Goal: Book appointment/travel/reservation

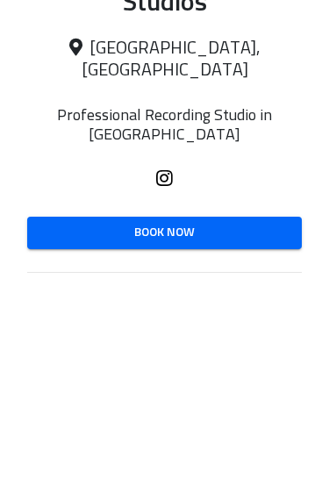
scroll to position [299, 0]
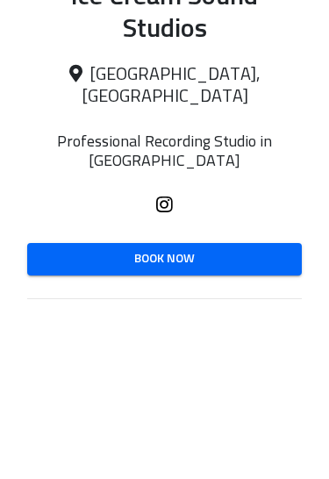
click at [268, 243] on link "Book Now" at bounding box center [164, 259] width 275 height 32
click at [255, 248] on span "Book Now" at bounding box center [164, 259] width 247 height 22
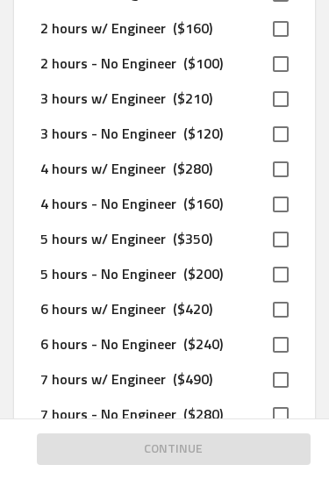
scroll to position [313, 0]
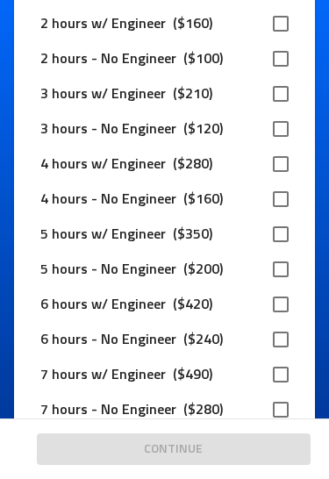
click at [277, 207] on input "checkbox" at bounding box center [281, 199] width 37 height 37
checkbox input "true"
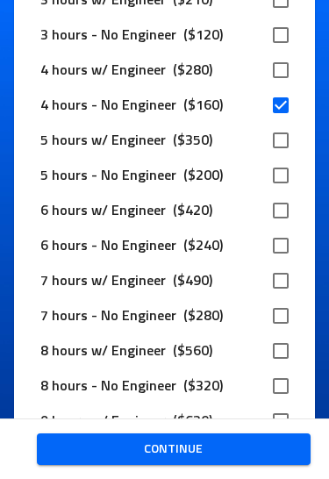
scroll to position [409, 0]
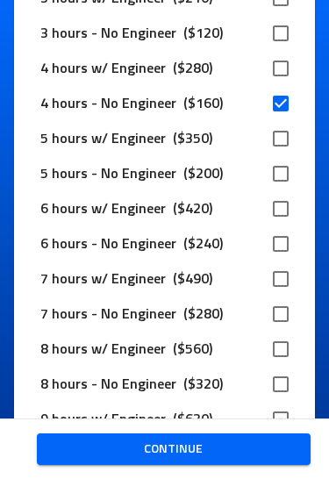
click at [241, 447] on span "Continue" at bounding box center [174, 450] width 247 height 22
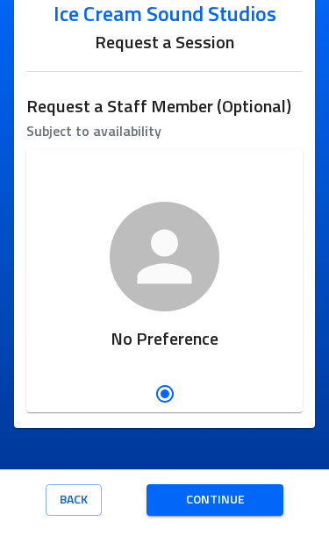
scroll to position [96, 0]
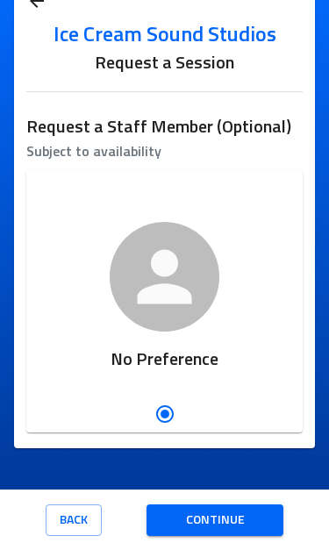
click at [68, 479] on button "Back" at bounding box center [74, 521] width 56 height 32
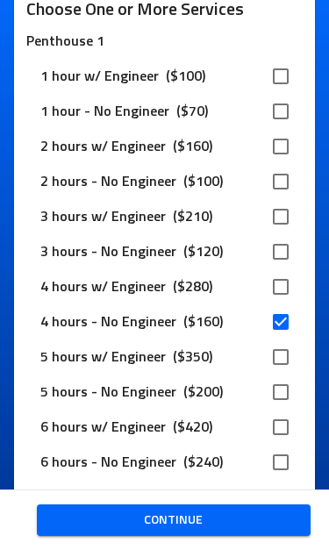
click at [241, 479] on span "Continue" at bounding box center [174, 521] width 247 height 22
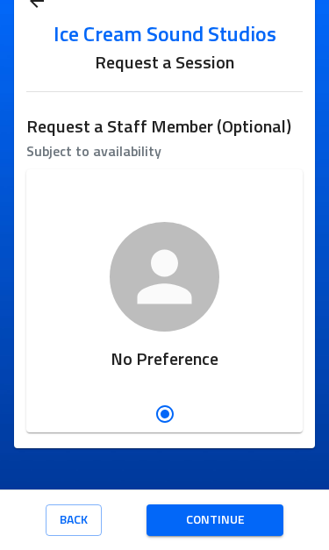
click at [241, 479] on span "Continue" at bounding box center [215, 521] width 109 height 22
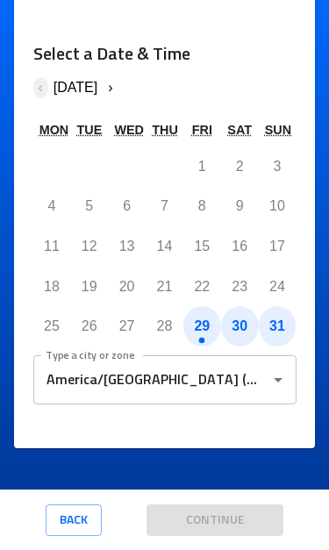
scroll to position [192, 0]
click at [259, 363] on input "America/[GEOGRAPHIC_DATA] (GMT-07:00)" at bounding box center [151, 379] width 221 height 33
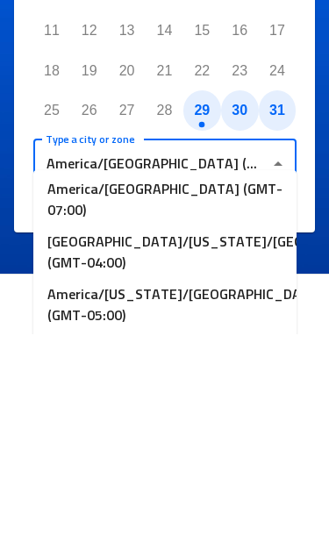
scroll to position [6417, 0]
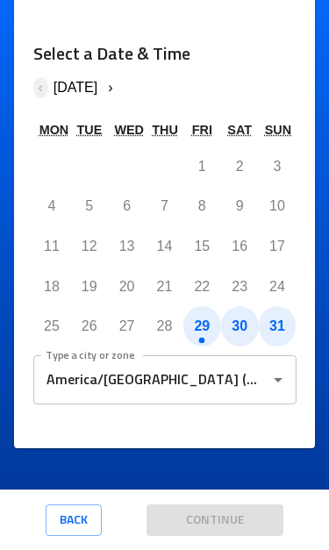
click at [239, 479] on div "Continue" at bounding box center [215, 521] width 137 height 61
click at [231, 363] on input "America/[GEOGRAPHIC_DATA] (GMT-07:00)" at bounding box center [151, 379] width 221 height 33
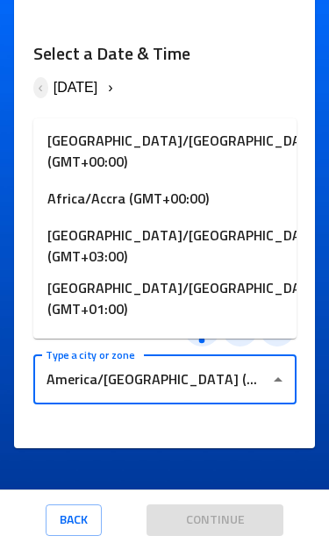
scroll to position [6226, 0]
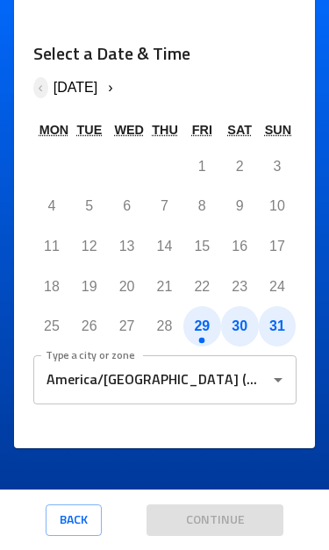
click at [260, 363] on input "America/[GEOGRAPHIC_DATA] (GMT-07:00)" at bounding box center [151, 379] width 221 height 33
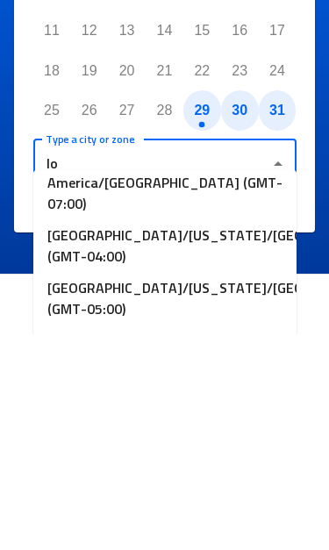
scroll to position [284, 0]
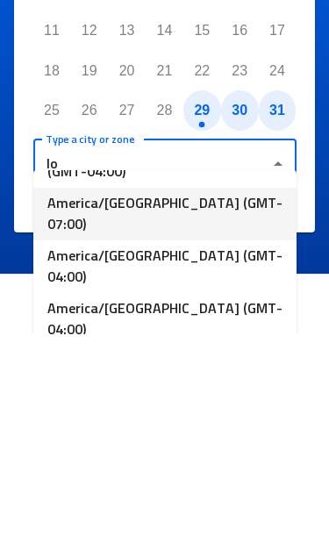
click at [244, 404] on li "America/[GEOGRAPHIC_DATA] (GMT-07:00)" at bounding box center [164, 430] width 263 height 53
type input "America/[GEOGRAPHIC_DATA] (GMT-07:00)"
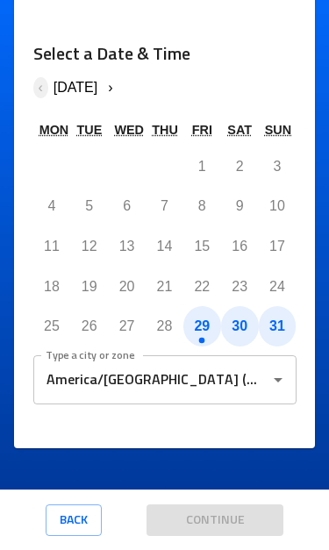
click at [213, 306] on button "29" at bounding box center [202, 326] width 38 height 40
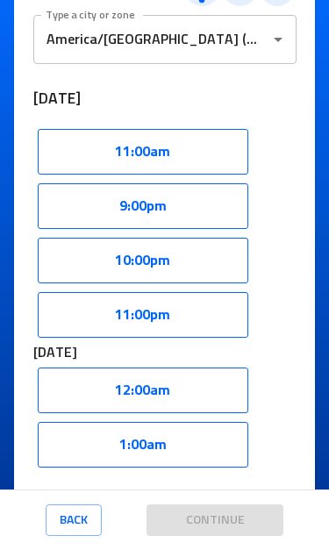
scroll to position [522, 0]
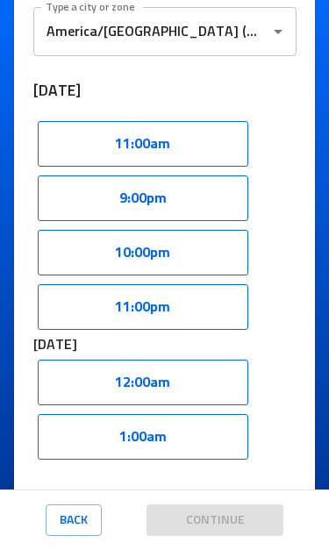
click at [214, 303] on button "11:00pm" at bounding box center [143, 307] width 211 height 46
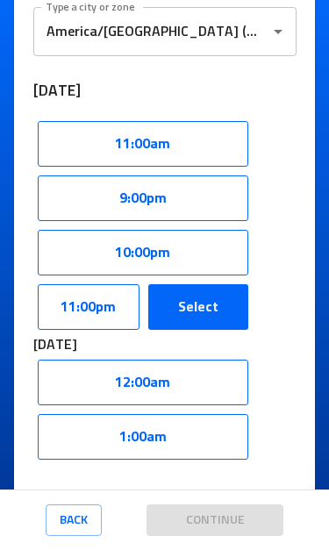
click at [219, 309] on button "Select" at bounding box center [198, 307] width 100 height 46
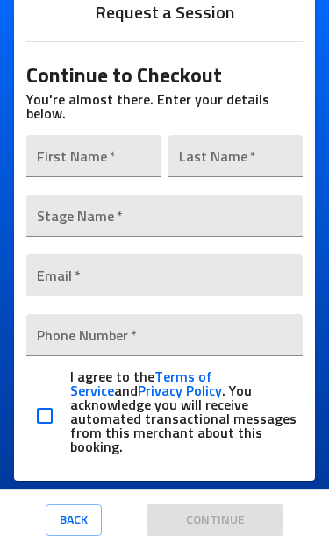
click at [37, 401] on input "checkbox" at bounding box center [44, 416] width 37 height 37
checkbox input "true"
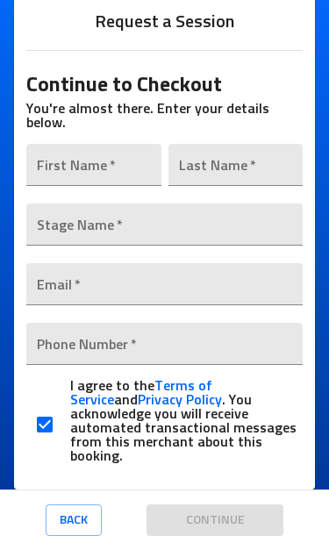
scroll to position [115, 0]
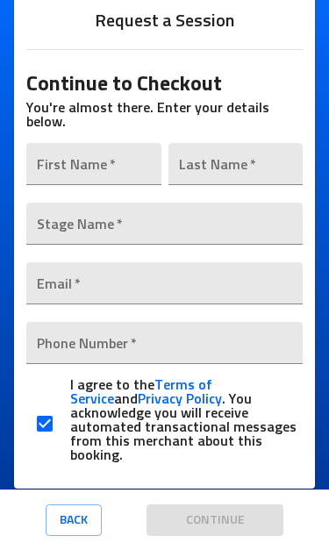
click at [144, 164] on input "text" at bounding box center [93, 164] width 134 height 42
click at [126, 167] on input "text" at bounding box center [93, 164] width 134 height 42
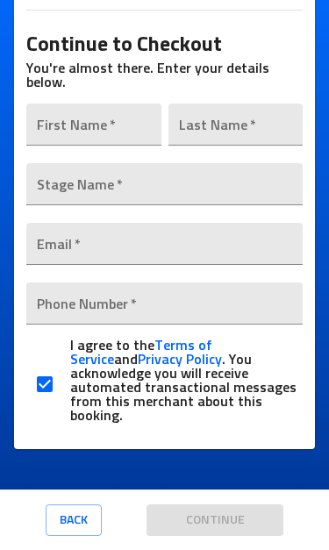
scroll to position [154, 0]
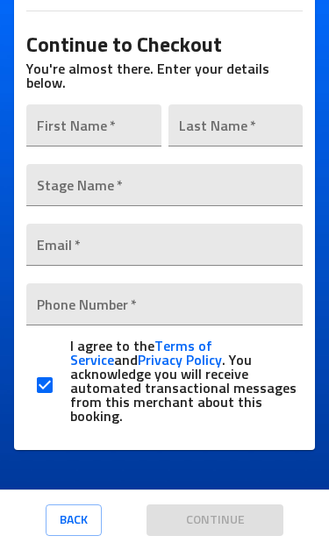
click at [149, 126] on input "text" at bounding box center [93, 125] width 134 height 42
click at [121, 108] on input "text" at bounding box center [93, 125] width 134 height 42
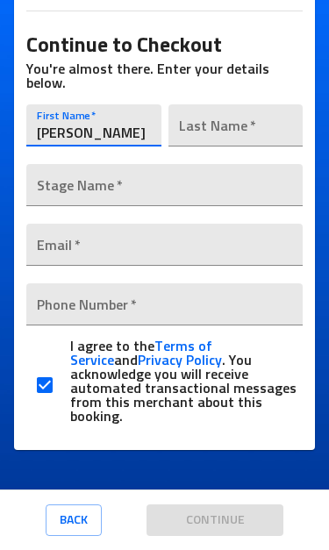
type input "[PERSON_NAME]"
click at [258, 129] on input "text" at bounding box center [236, 125] width 134 height 42
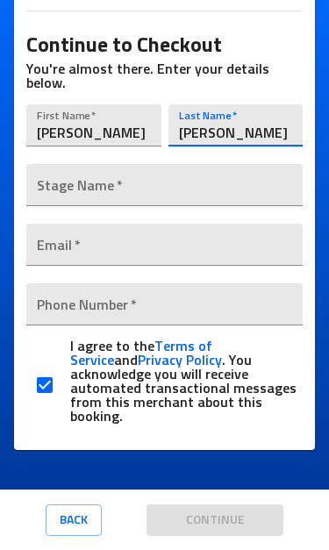
type input "[PERSON_NAME]"
click at [247, 172] on input "text" at bounding box center [164, 185] width 276 height 42
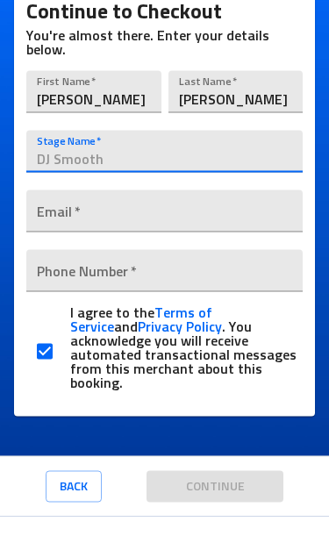
click at [137, 104] on input "[PERSON_NAME]" at bounding box center [93, 125] width 134 height 42
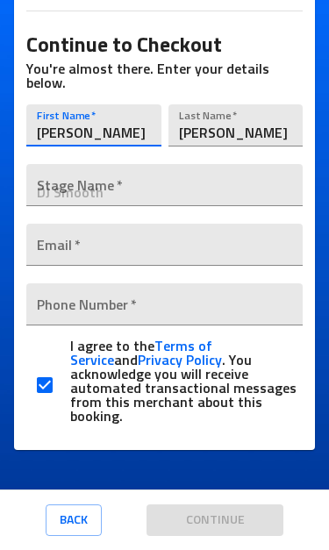
type input "J"
type input "[PERSON_NAME]"
click at [265, 180] on input "text" at bounding box center [164, 185] width 276 height 42
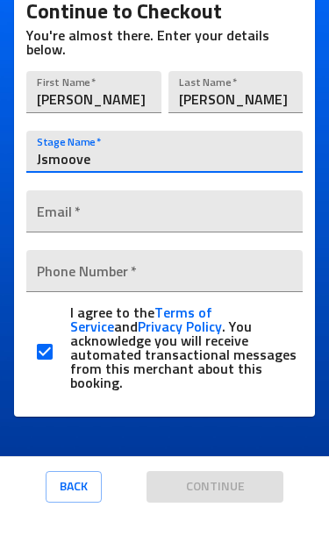
type input "Jsmoove"
click at [247, 224] on input "email" at bounding box center [164, 245] width 276 height 42
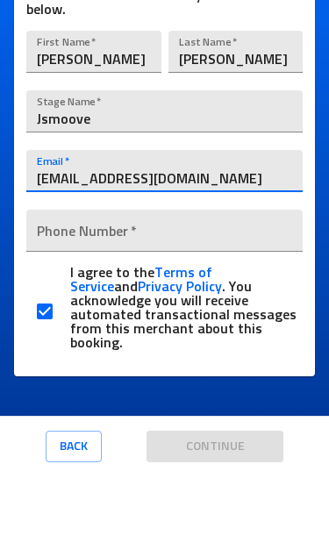
type input "[EMAIL_ADDRESS][DOMAIN_NAME]"
click at [262, 284] on input "tel" at bounding box center [164, 305] width 276 height 42
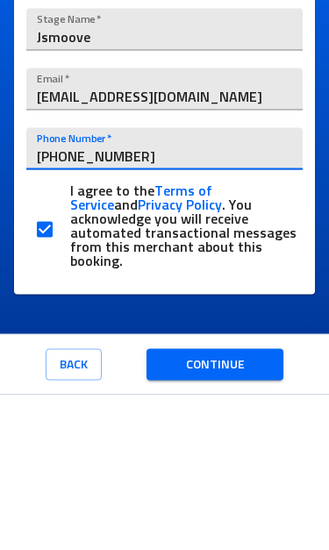
type input "[PHONE_NUMBER]"
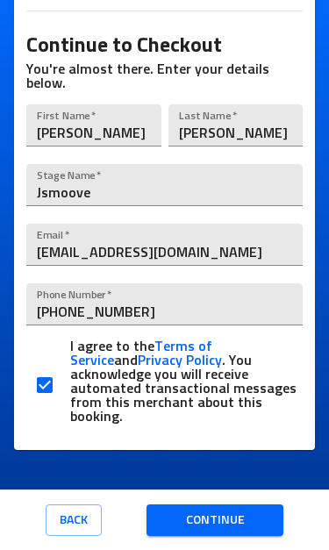
scroll to position [132, 0]
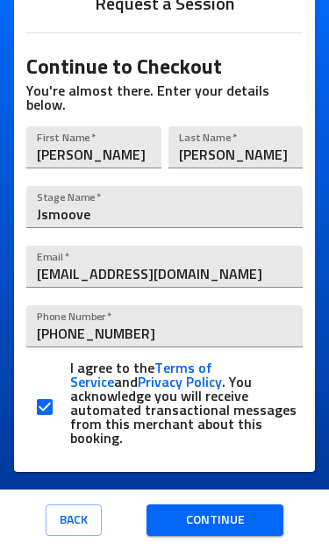
click at [259, 479] on span "Continue" at bounding box center [215, 521] width 109 height 22
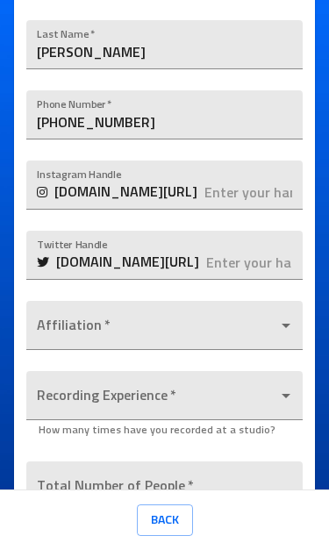
scroll to position [477, 0]
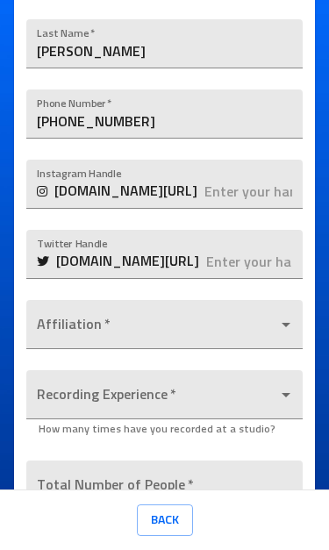
click at [244, 187] on input "text" at bounding box center [253, 184] width 97 height 49
click at [263, 323] on body "Ice Cream Sound Studios Request a Session Review Request Details Selected Date …" at bounding box center [164, 275] width 329 height 550
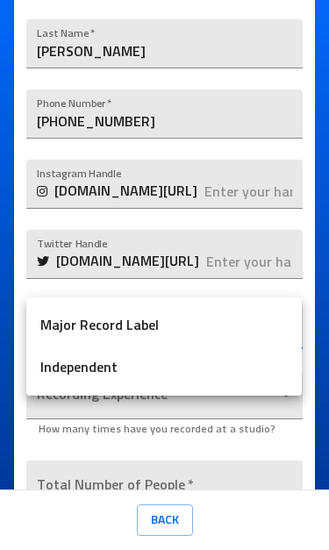
click at [231, 368] on li "Independent" at bounding box center [164, 368] width 276 height 42
type input "Independent"
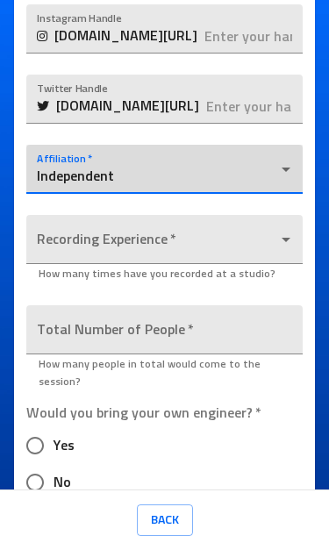
scroll to position [641, 0]
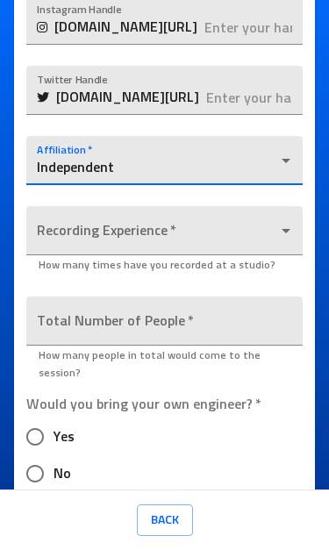
click at [263, 232] on body "Ice Cream Sound Studios Request a Session Review Request Details Selected Date …" at bounding box center [164, 275] width 329 height 550
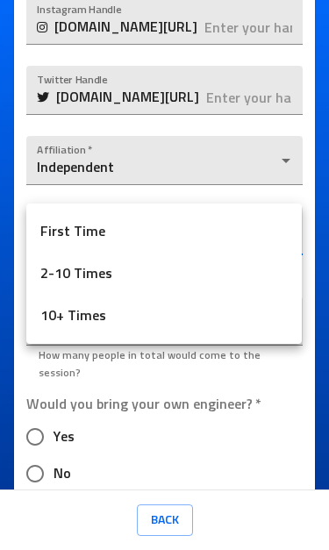
click at [213, 320] on li "10+ Times" at bounding box center [164, 316] width 276 height 42
type input "10+ Times"
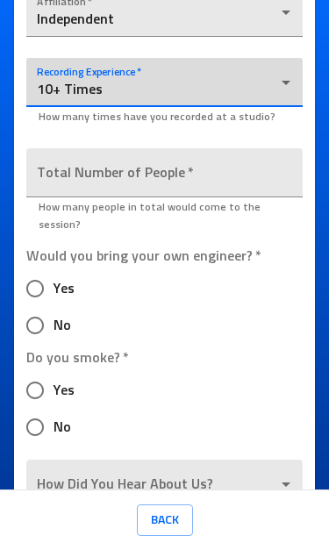
scroll to position [790, 0]
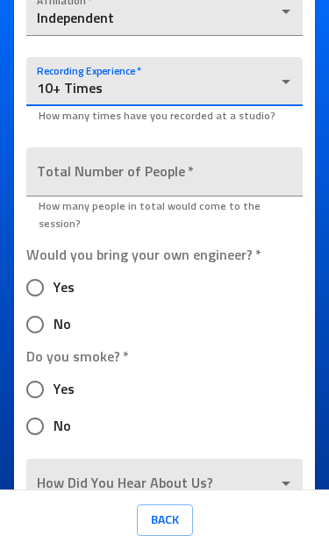
click at [268, 174] on input "number" at bounding box center [164, 172] width 276 height 49
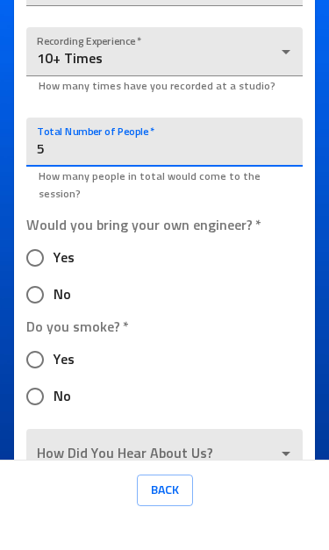
type input "5"
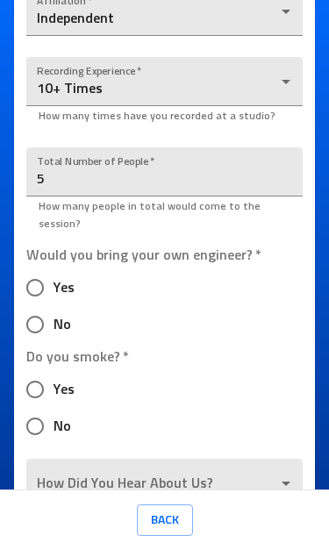
click at [59, 277] on span "Yes" at bounding box center [64, 287] width 21 height 21
click at [54, 270] on input "Yes" at bounding box center [35, 288] width 37 height 37
radio input "true"
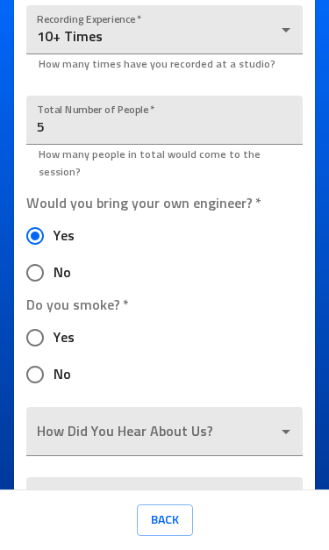
scroll to position [843, 0]
click at [63, 319] on label "Yes" at bounding box center [66, 337] width 98 height 37
click at [54, 319] on input "Yes" at bounding box center [35, 337] width 37 height 37
radio input "true"
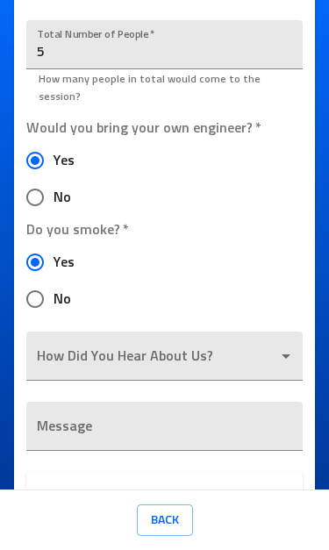
scroll to position [935, 0]
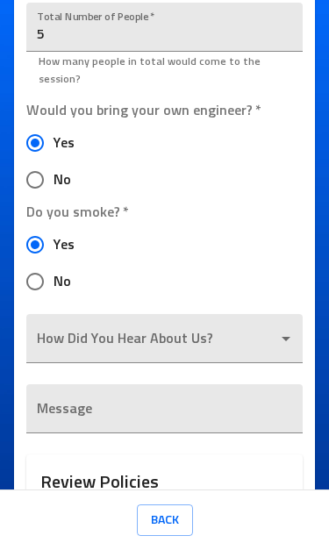
click at [242, 318] on body "Ice Cream Sound Studios Request a Session Review Request Details Selected Date …" at bounding box center [164, 275] width 329 height 550
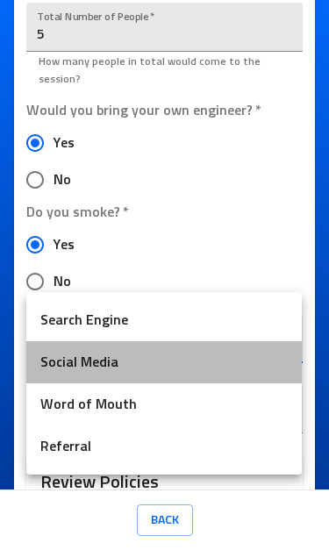
click at [224, 365] on li "Social Media" at bounding box center [164, 363] width 276 height 42
type input "Social Media"
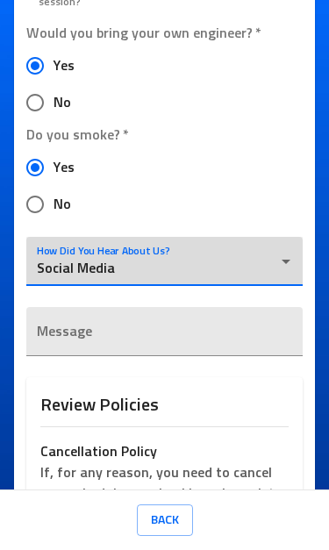
scroll to position [1018, 0]
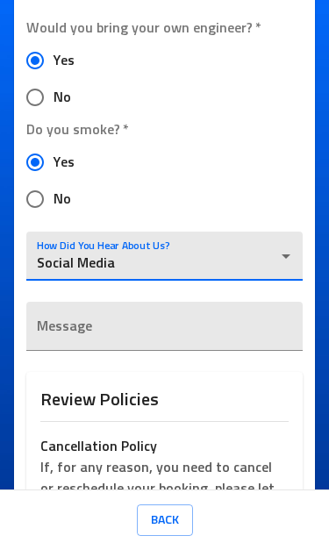
click at [265, 326] on textarea at bounding box center [164, 334] width 255 height 17
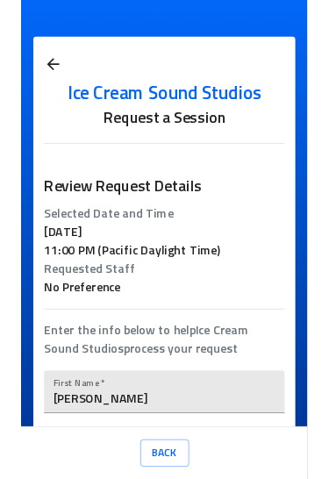
scroll to position [0, 0]
